Goal: Transaction & Acquisition: Purchase product/service

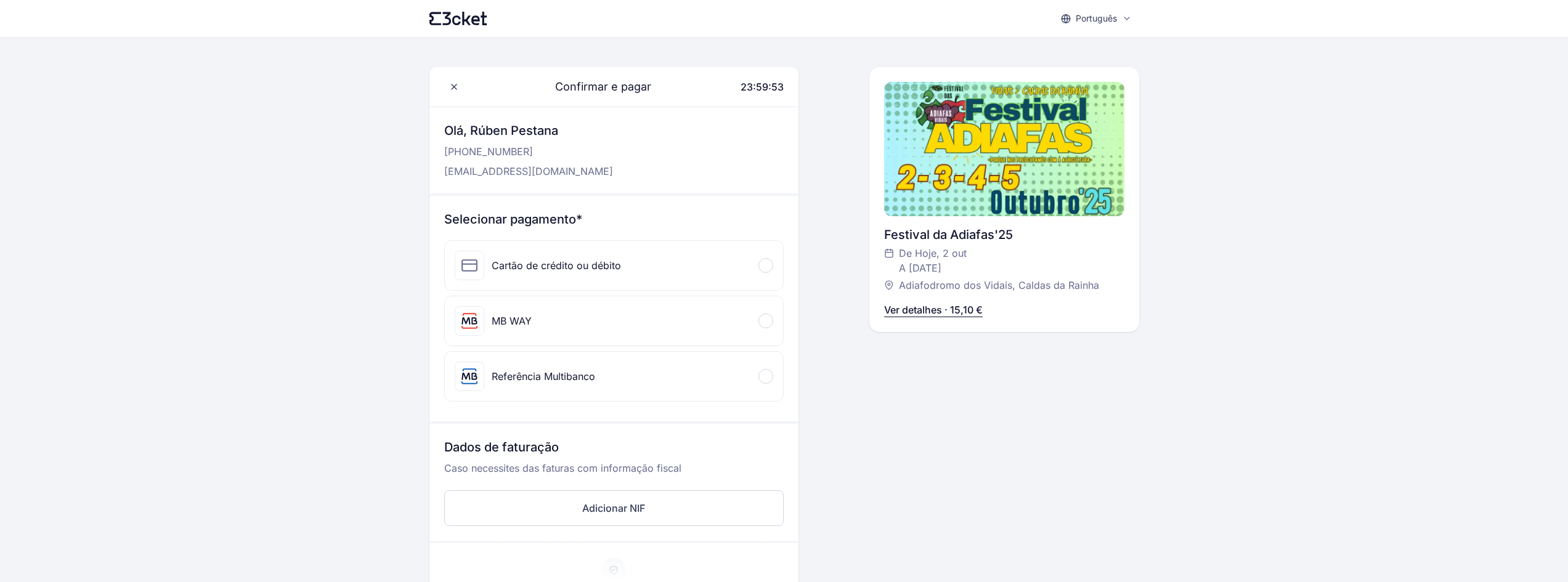
scroll to position [61, 0]
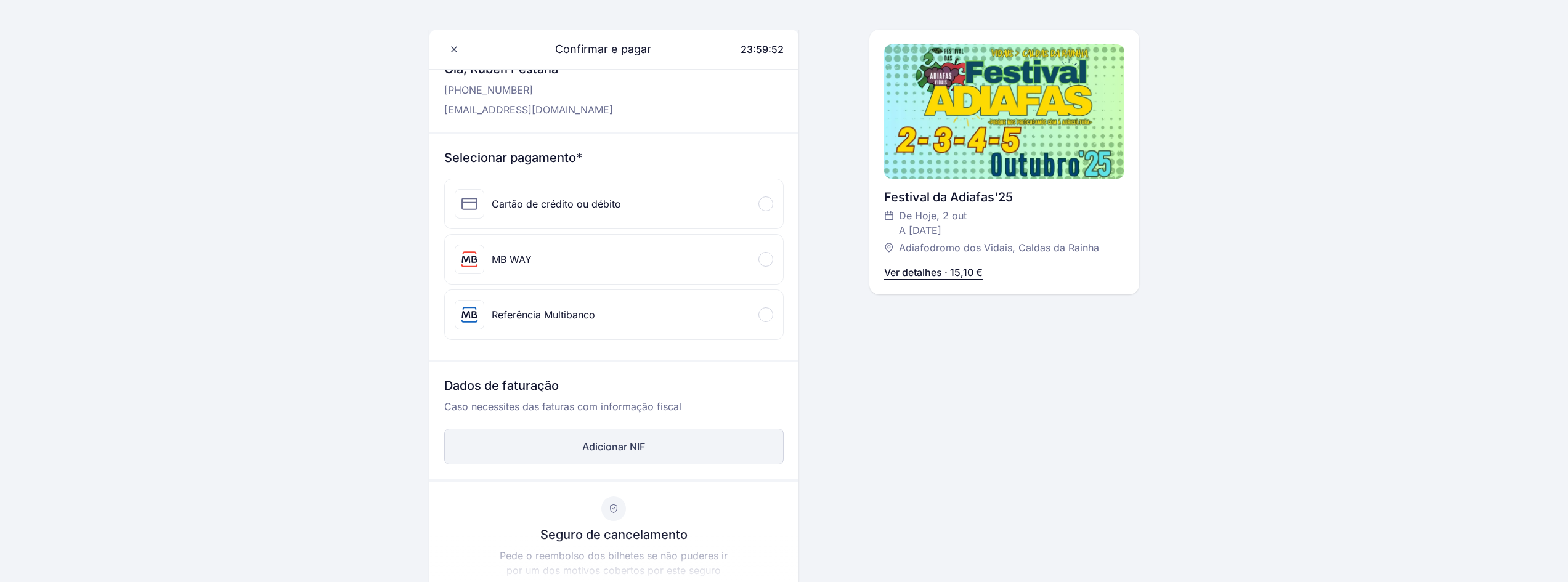
click at [606, 448] on button "Adicionar NIF" at bounding box center [614, 446] width 340 height 35
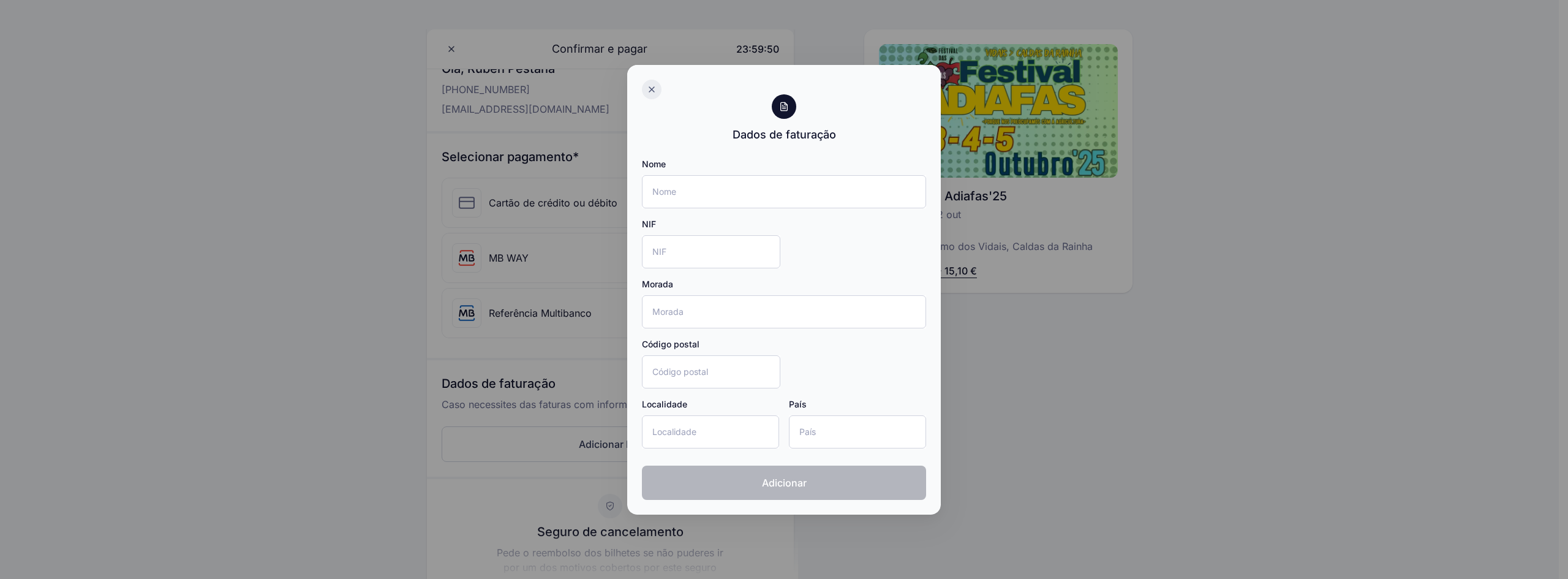
click at [651, 90] on icon at bounding box center [651, 89] width 5 height 5
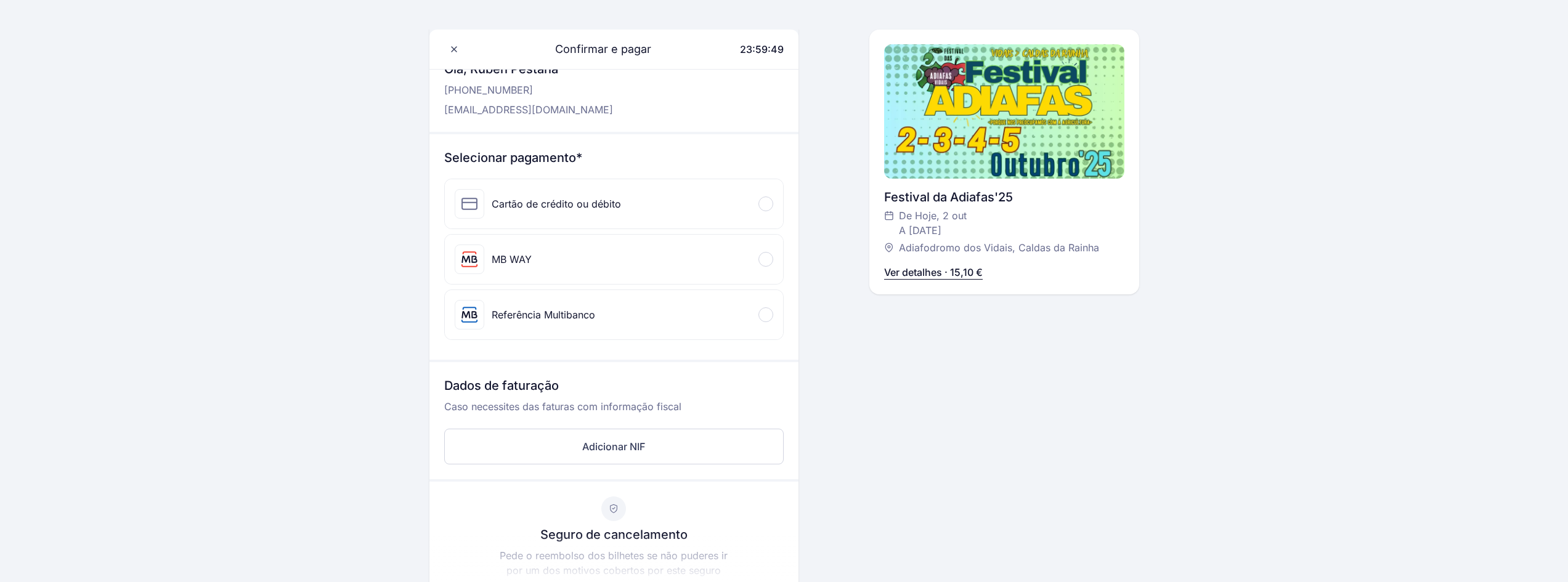
click at [526, 253] on div "MB WAY" at bounding box center [512, 259] width 40 height 15
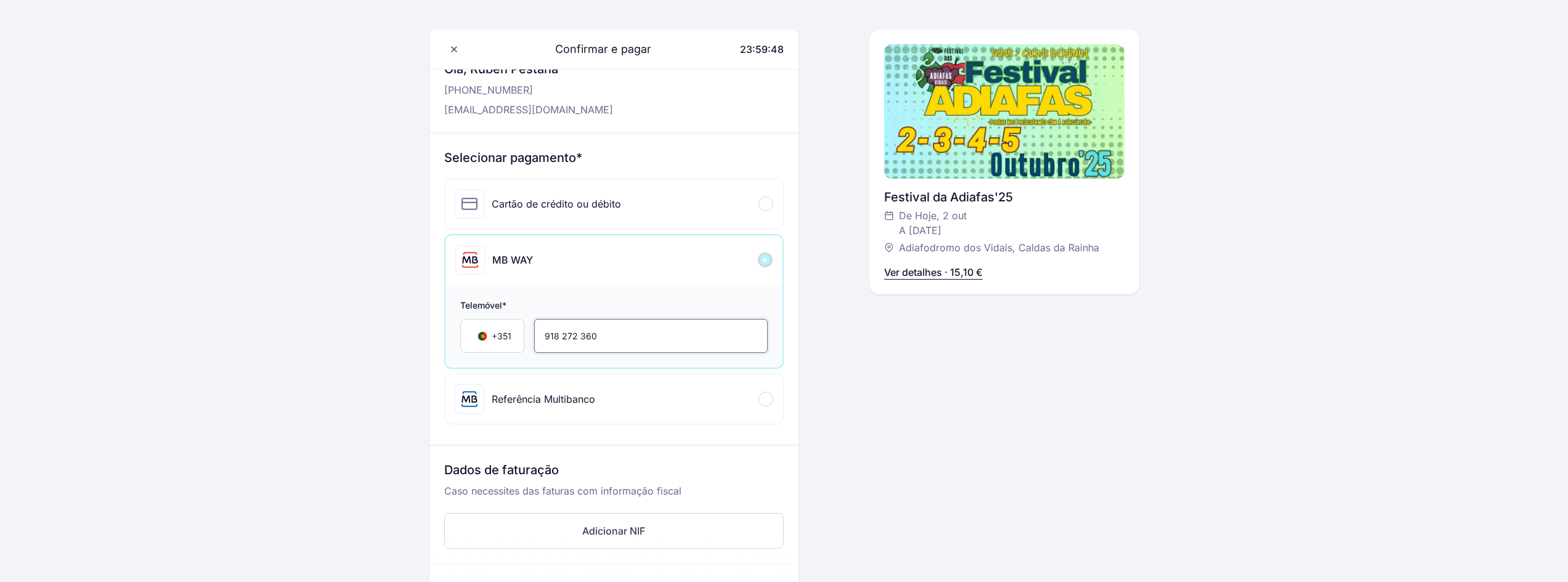
click at [603, 342] on input "918 272 360" at bounding box center [651, 336] width 233 height 34
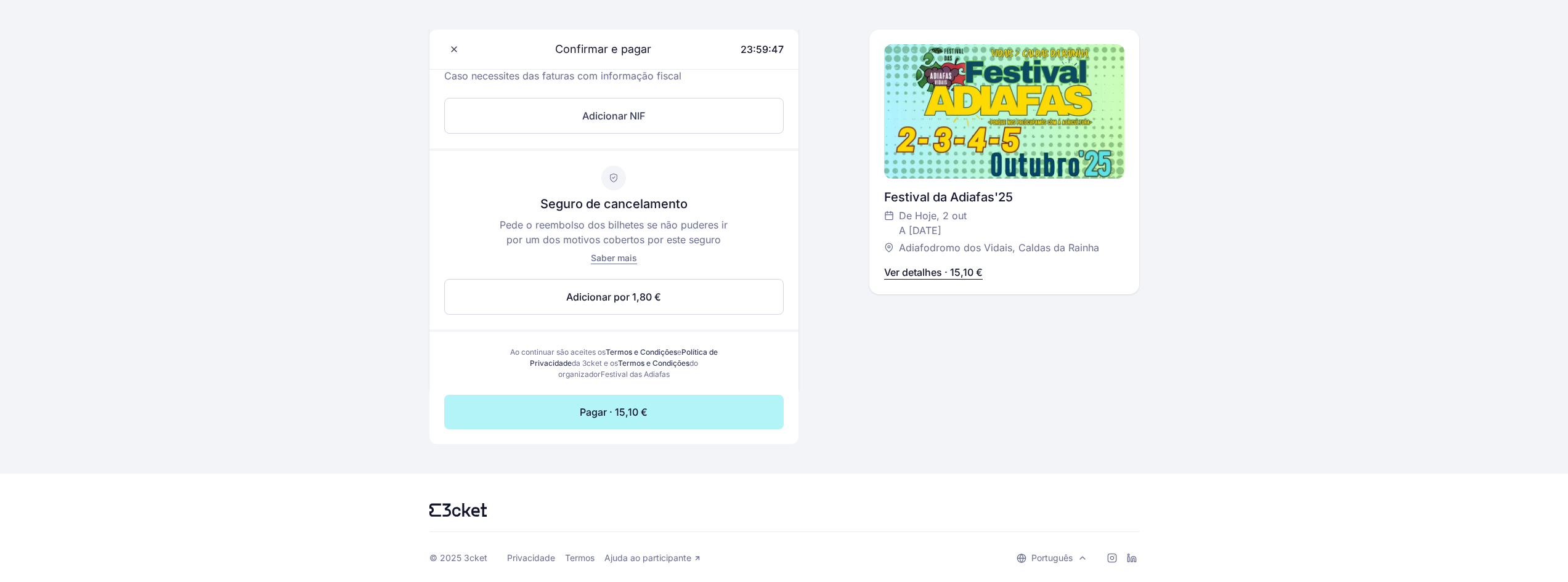
scroll to position [479, 0]
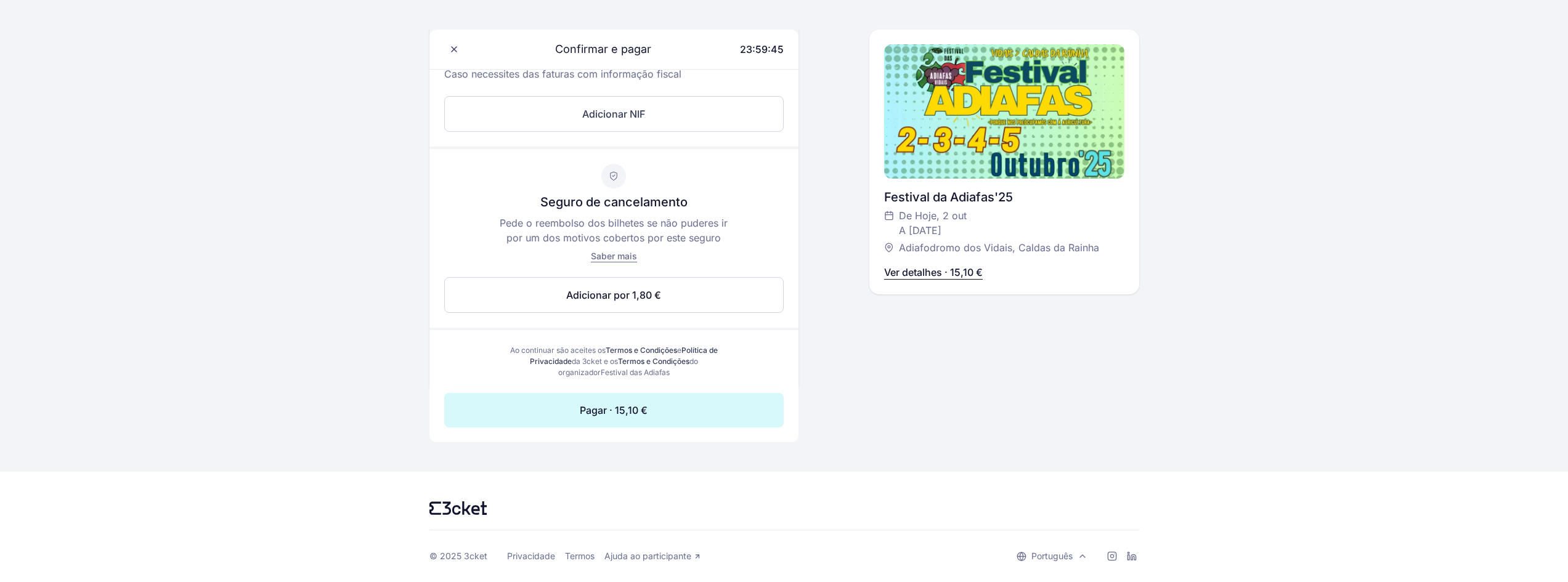
click at [654, 404] on button "Pagar · 15,10 €" at bounding box center [614, 410] width 340 height 35
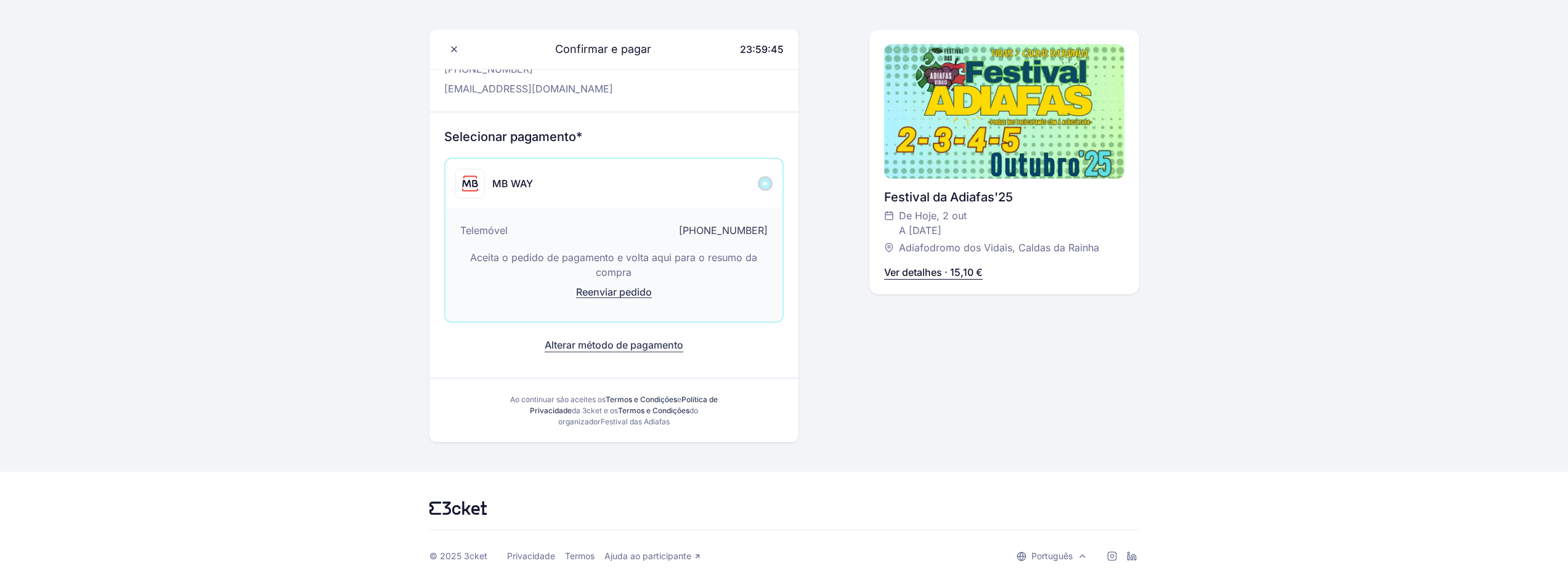
scroll to position [83, 0]
click at [692, 199] on div "MB WAY" at bounding box center [614, 183] width 337 height 49
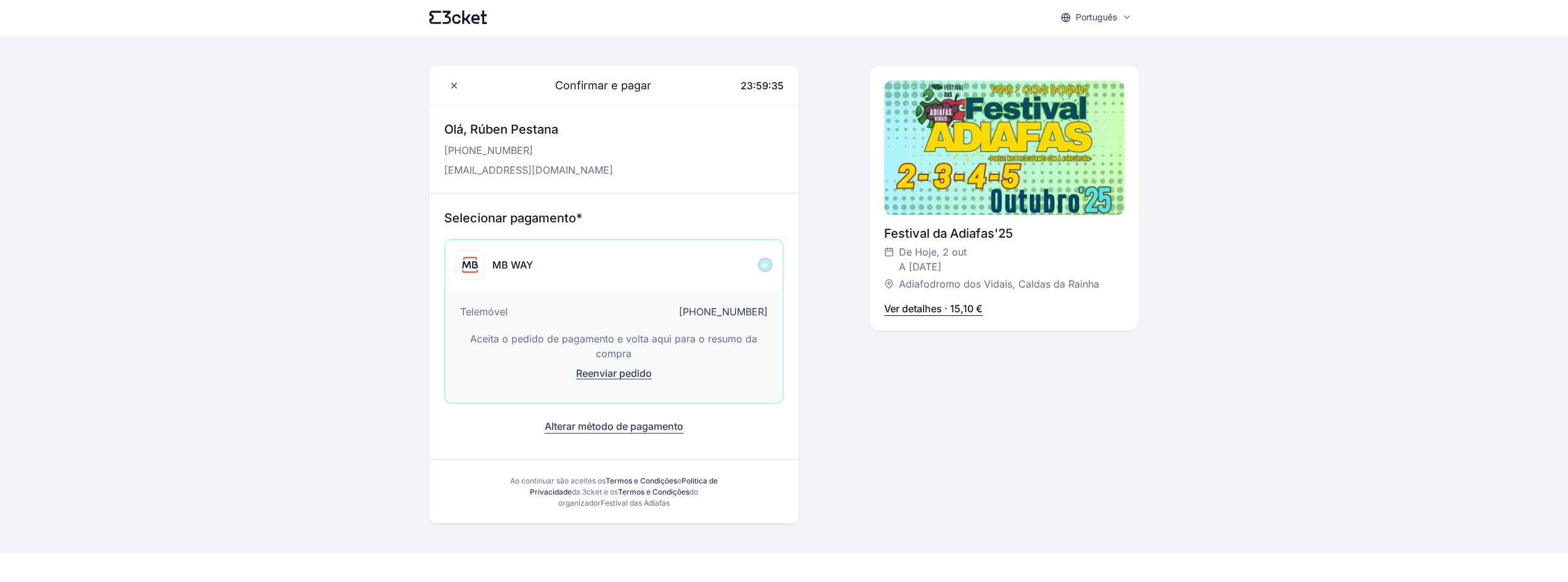
scroll to position [0, 0]
click at [465, 87] on div "Confirmar e pagar 23:57:44" at bounding box center [614, 86] width 369 height 39
click at [457, 87] on icon at bounding box center [453, 86] width 10 height 10
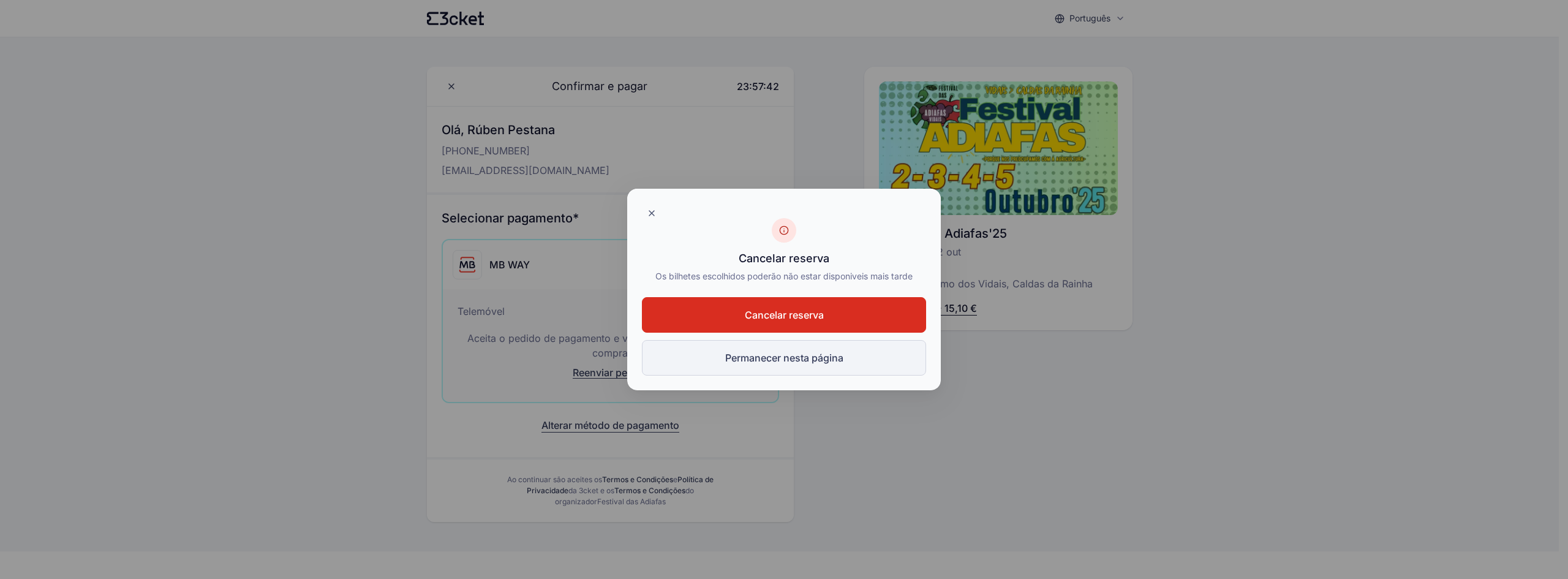
click at [861, 362] on button "Permanecer nesta página" at bounding box center [784, 358] width 284 height 35
click at [814, 318] on span "Cancelar reserva" at bounding box center [784, 315] width 79 height 15
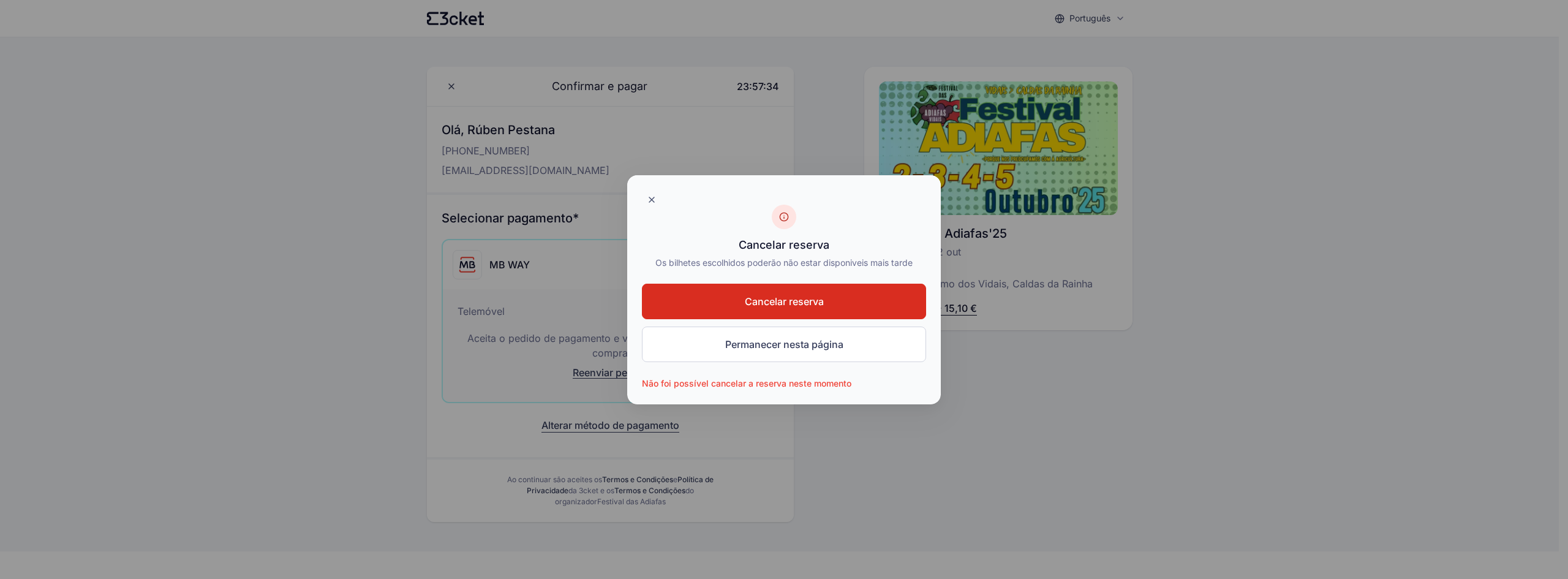
click at [798, 297] on span "Cancelar reserva" at bounding box center [784, 301] width 79 height 15
click at [641, 195] on div at bounding box center [784, 190] width 314 height 29
click at [651, 198] on icon at bounding box center [651, 200] width 5 height 5
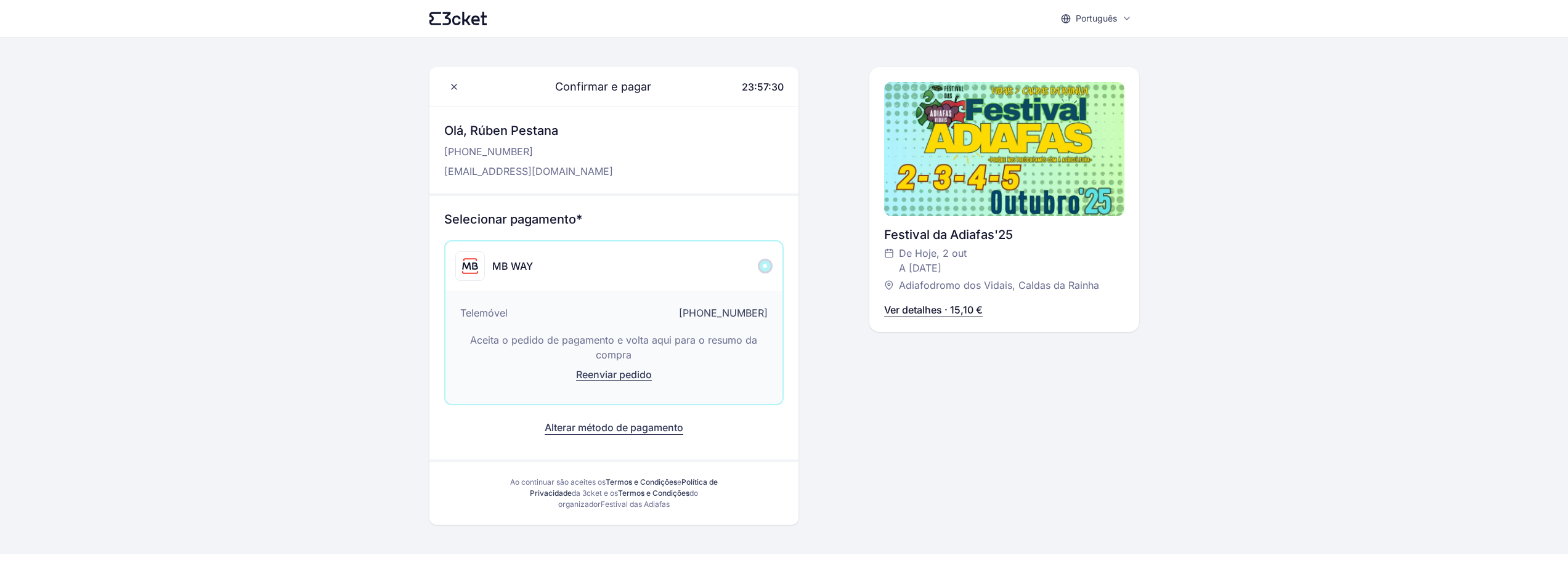
click at [443, 83] on div "Confirmar e pagar 23:57:30" at bounding box center [614, 86] width 369 height 39
click at [454, 86] on icon at bounding box center [453, 86] width 5 height 5
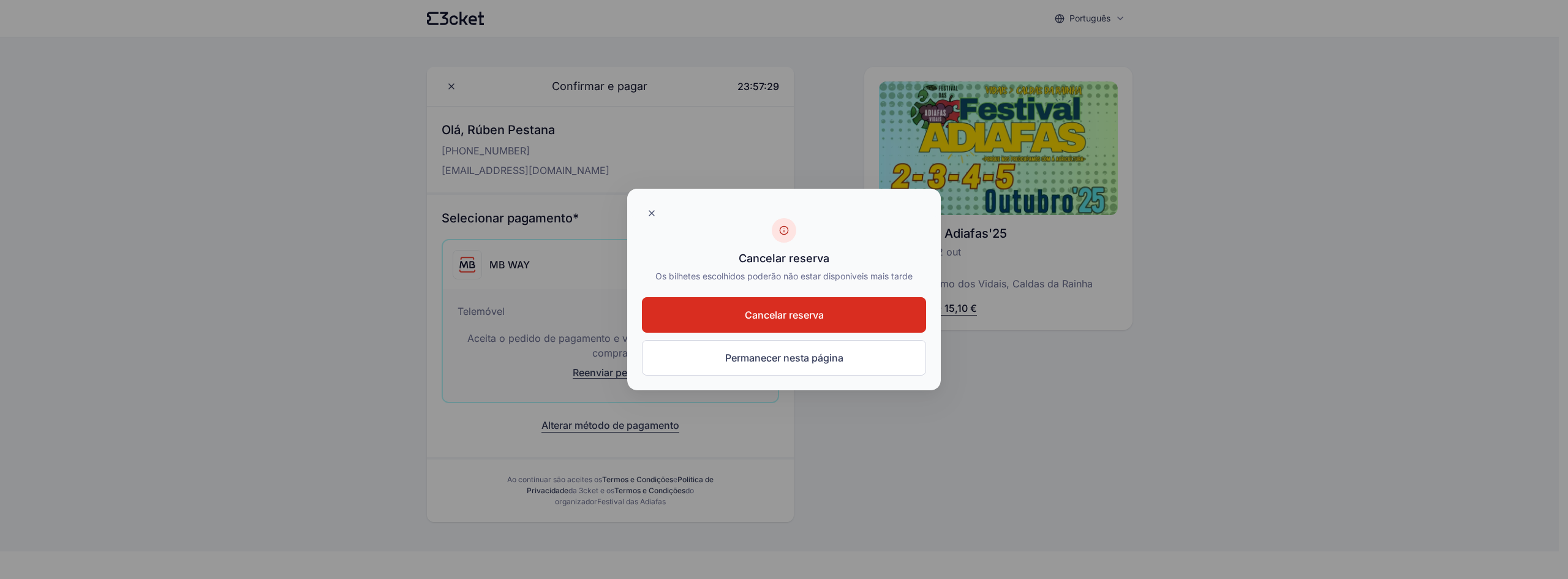
click at [773, 314] on span "Cancelar reserva" at bounding box center [784, 315] width 79 height 15
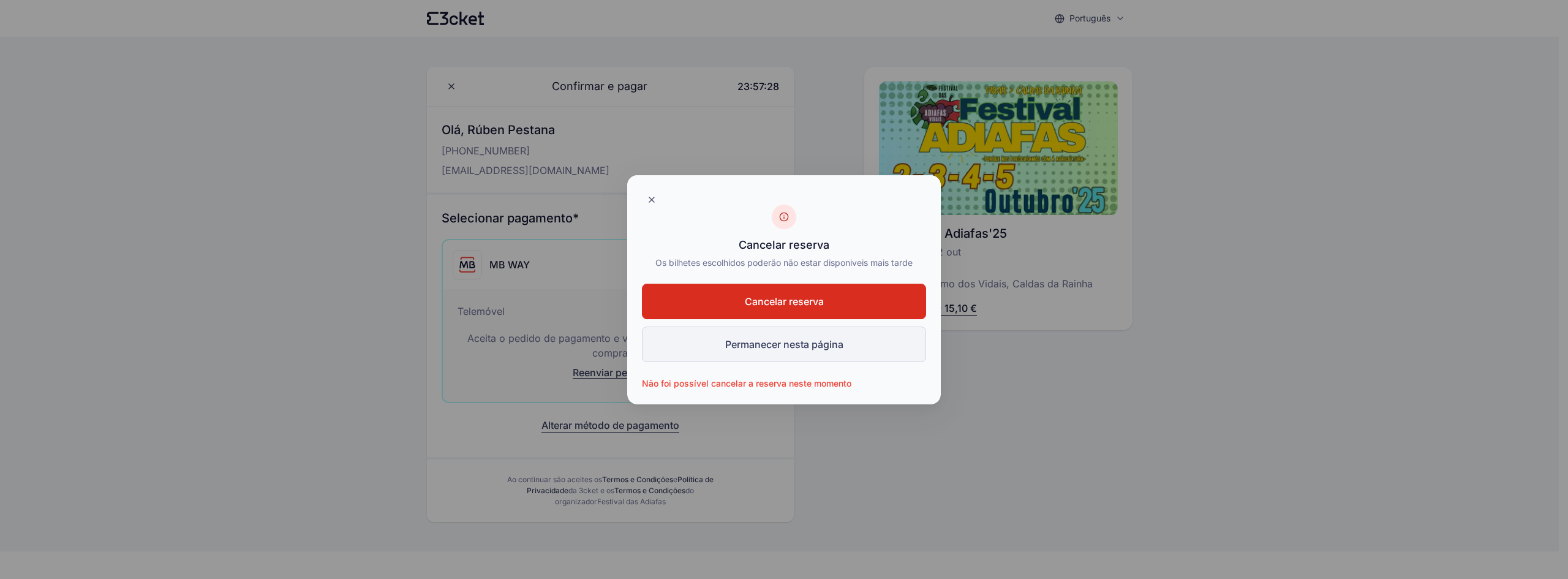
click at [802, 345] on button "Permanecer nesta página" at bounding box center [784, 345] width 284 height 35
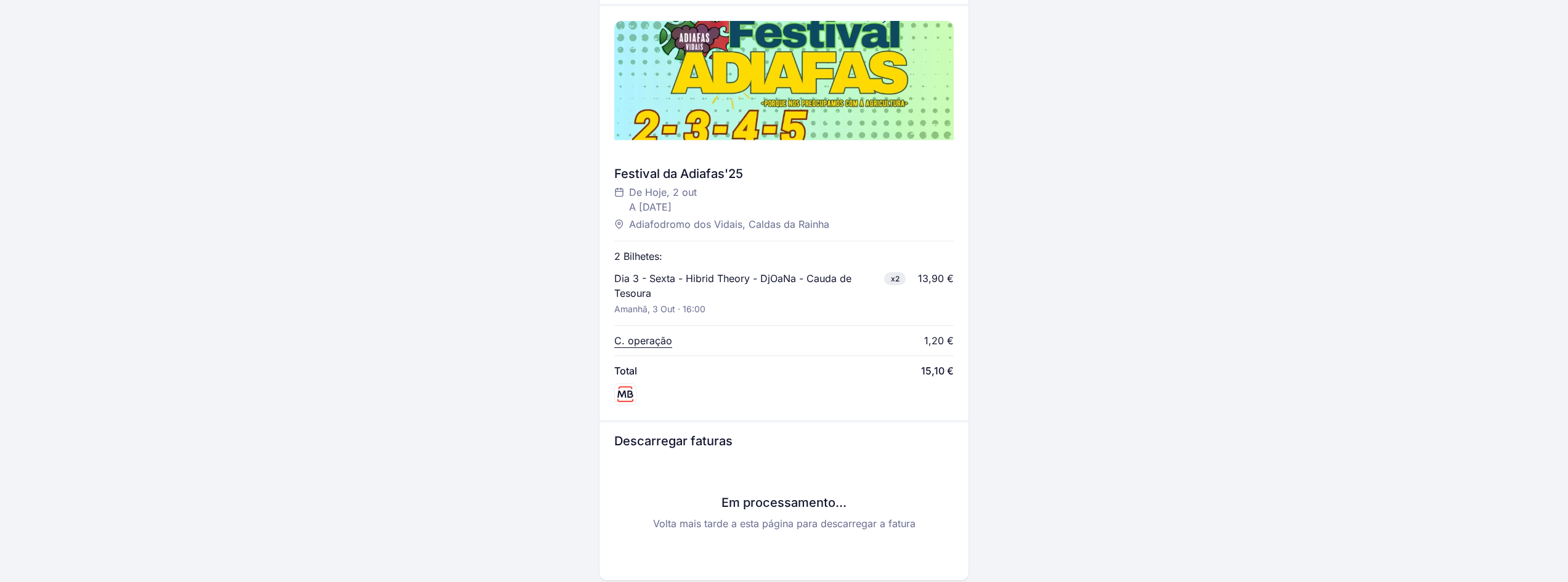
scroll to position [369, 0]
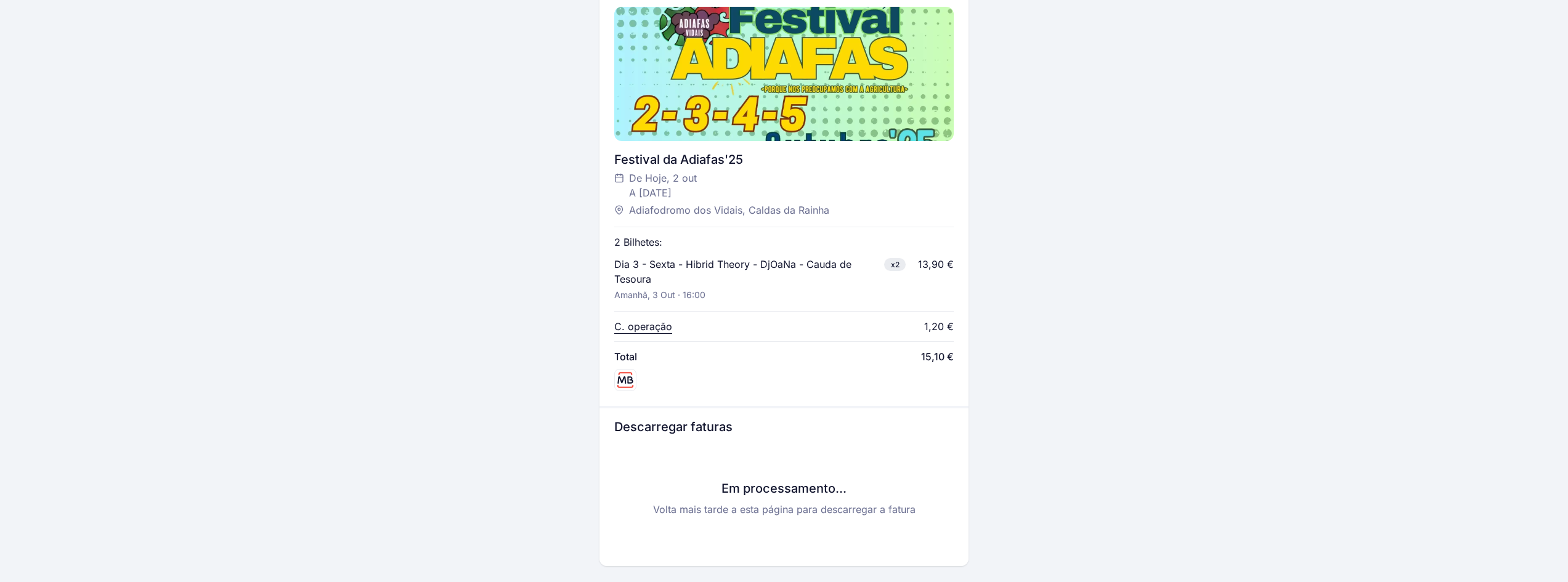
click at [1058, 281] on div "Bilhete digital enviado por SMS e e-mail Abre o SMS ou o e-mail para aceder ao …" at bounding box center [784, 117] width 710 height 898
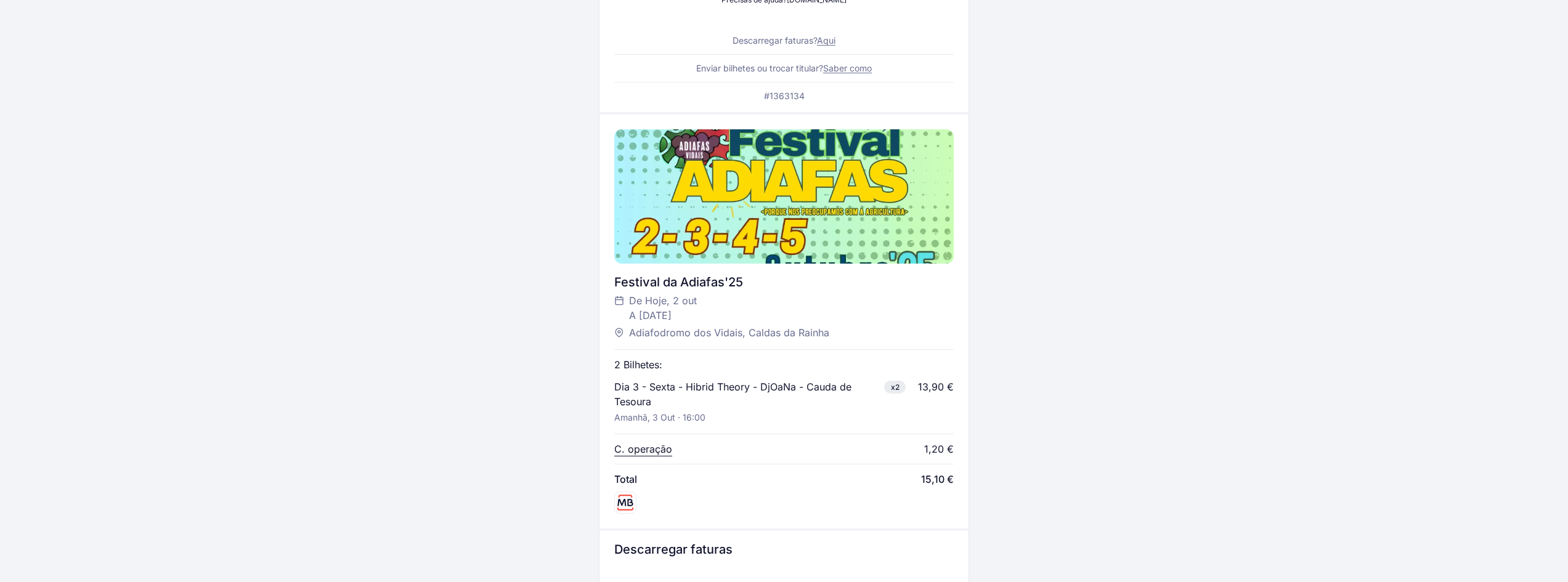
scroll to position [493, 0]
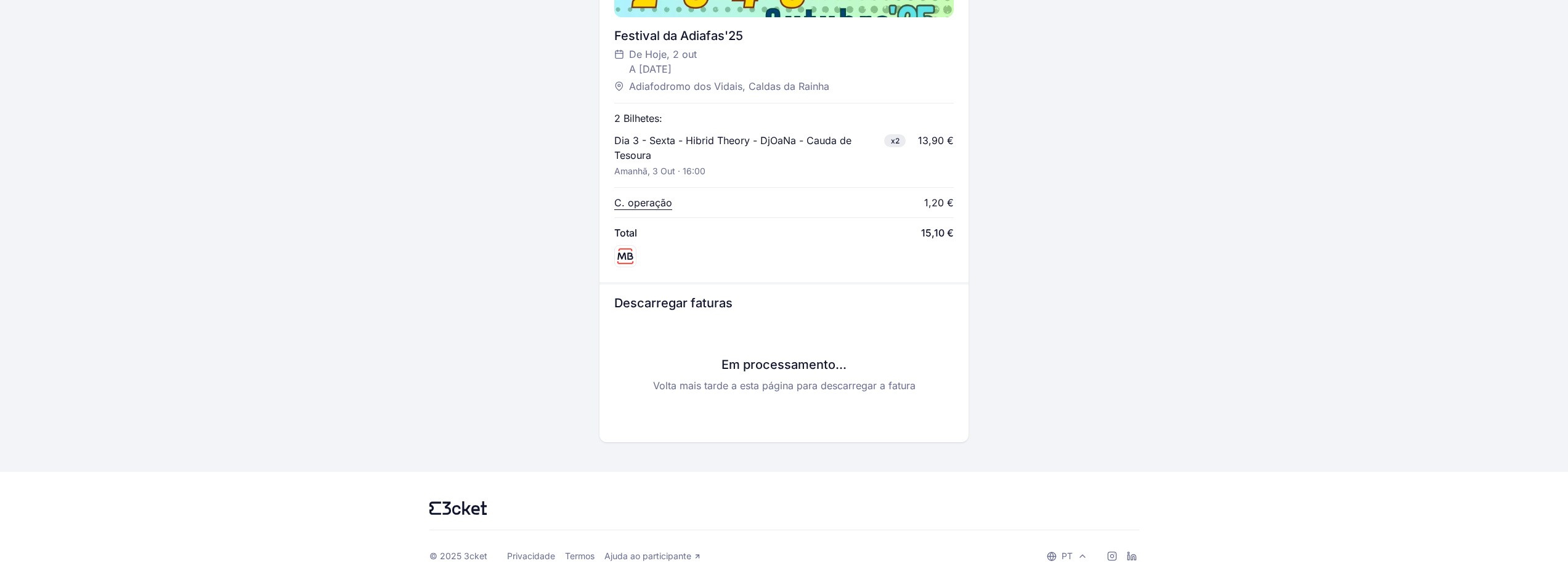
click at [718, 312] on div "Descarregar faturas Em processamento... Volta mais tarde a esta página para des…" at bounding box center [784, 363] width 369 height 158
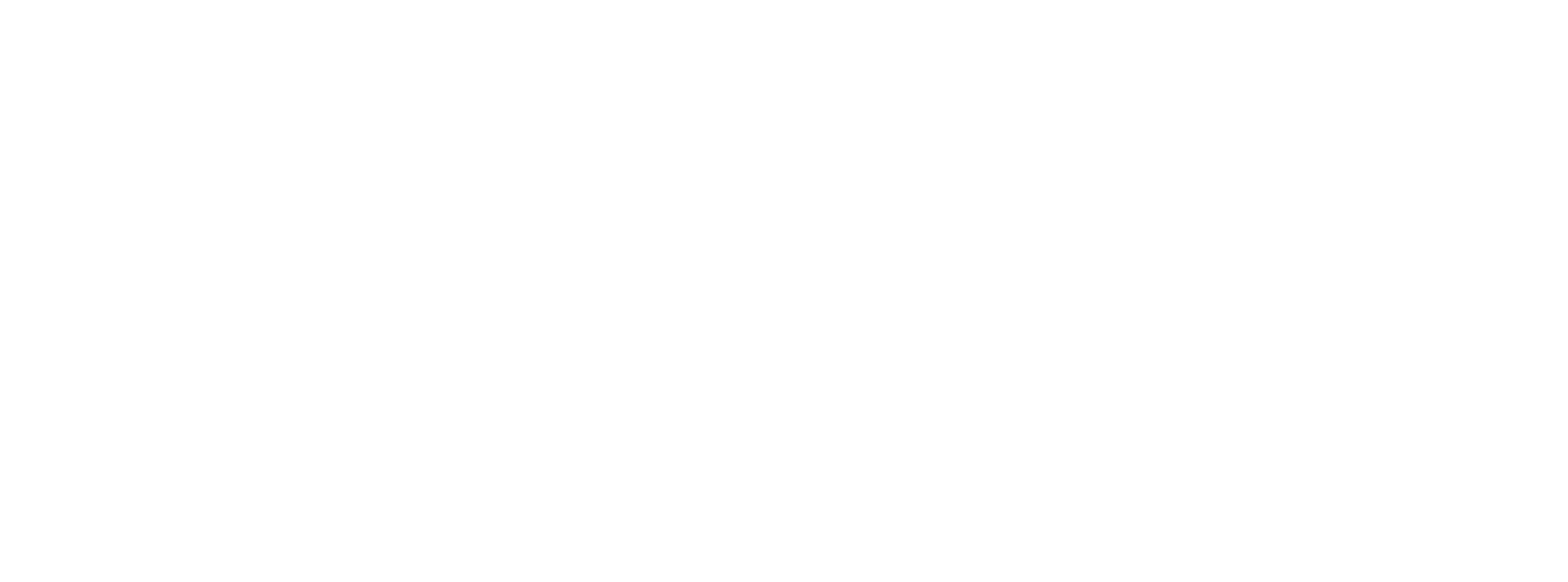
scroll to position [493, 0]
